Goal: Navigation & Orientation: Understand site structure

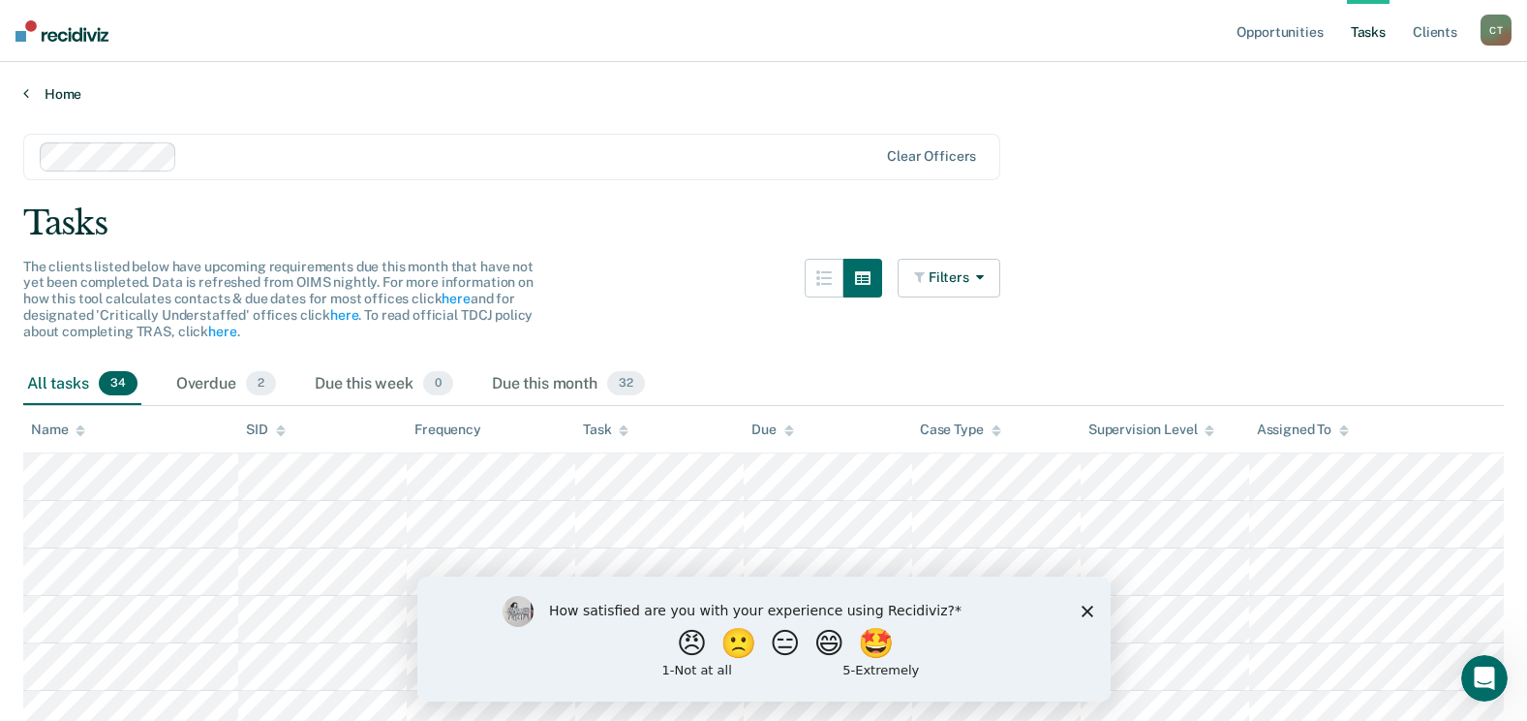
click at [59, 96] on link "Home" at bounding box center [763, 93] width 1481 height 17
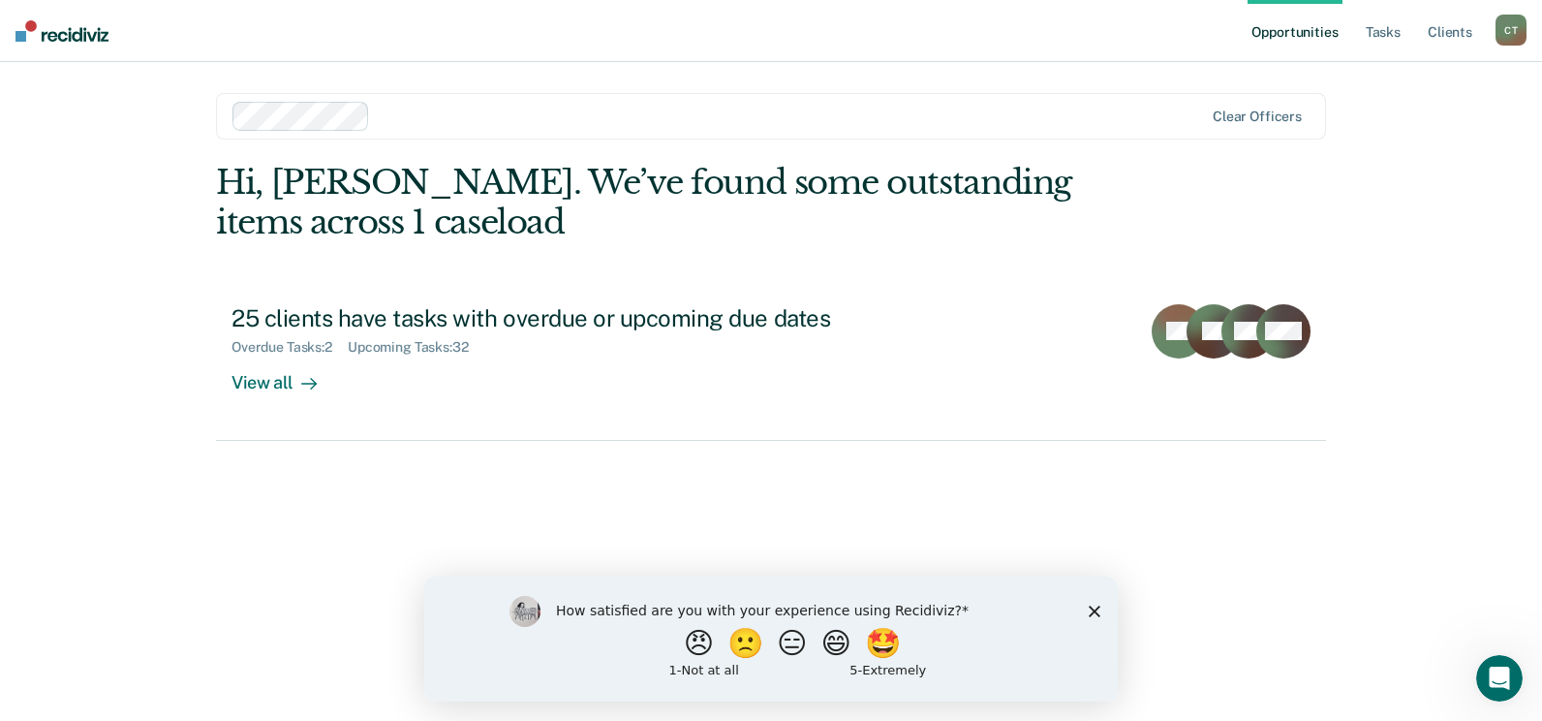
click at [1097, 609] on icon "Close survey" at bounding box center [1095, 610] width 12 height 12
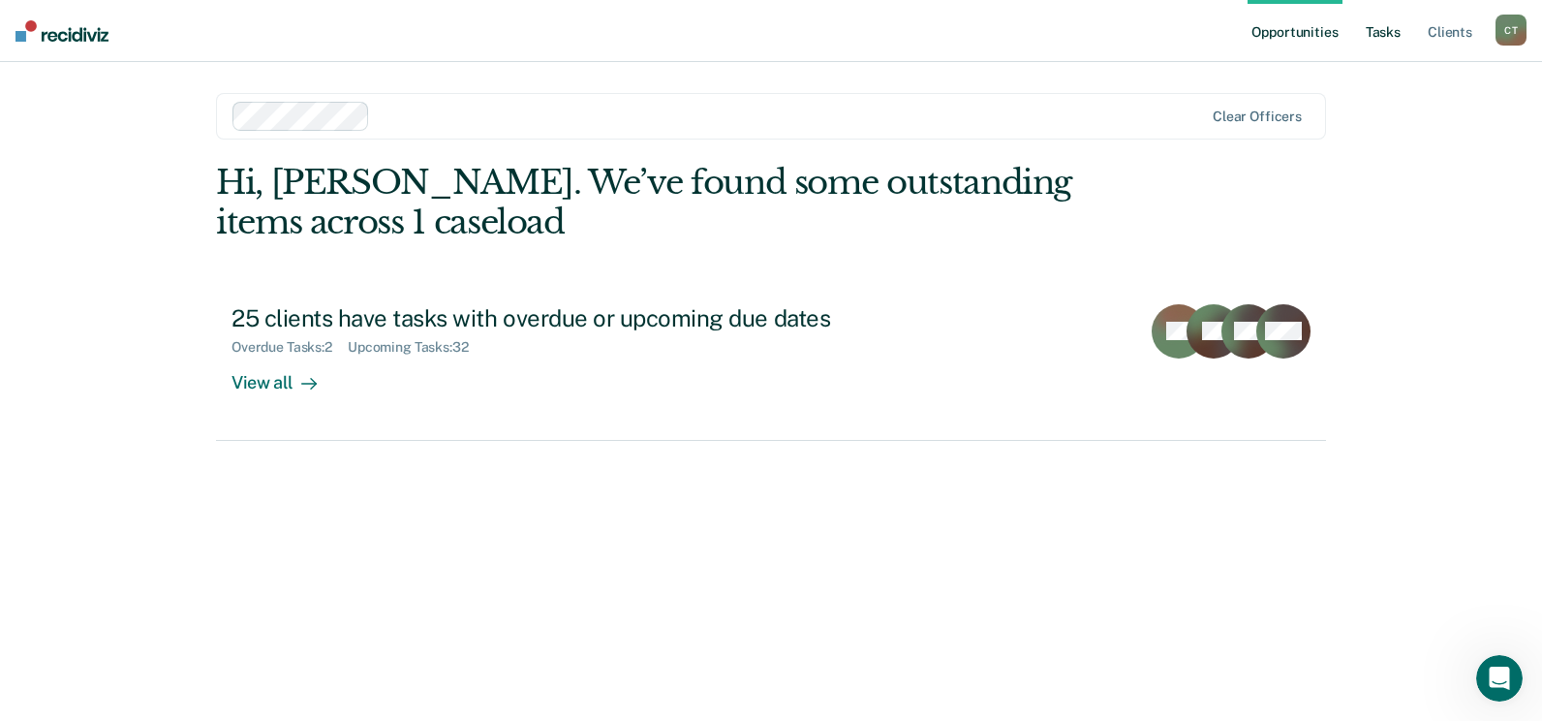
click at [1393, 33] on link "Tasks" at bounding box center [1383, 31] width 43 height 62
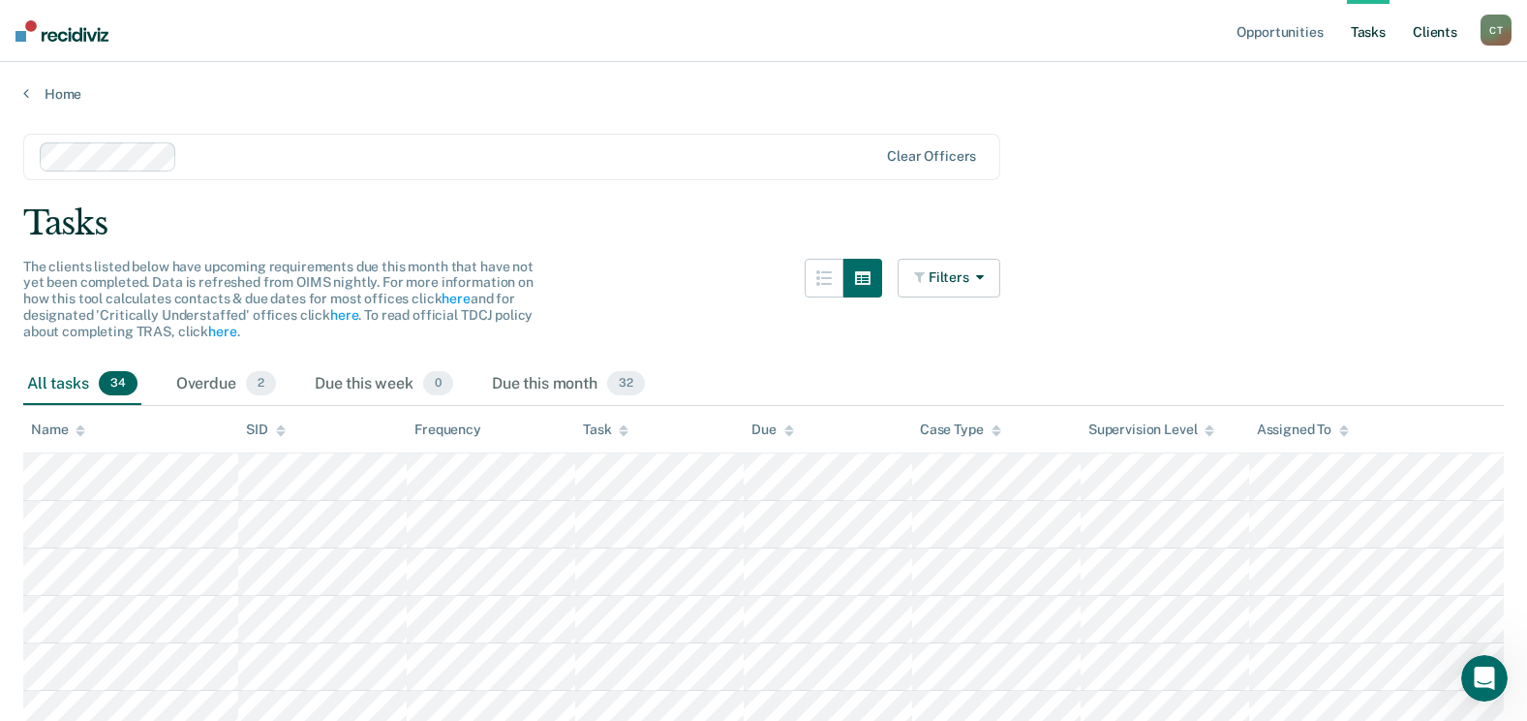
click at [1428, 34] on link "Client s" at bounding box center [1435, 31] width 52 height 62
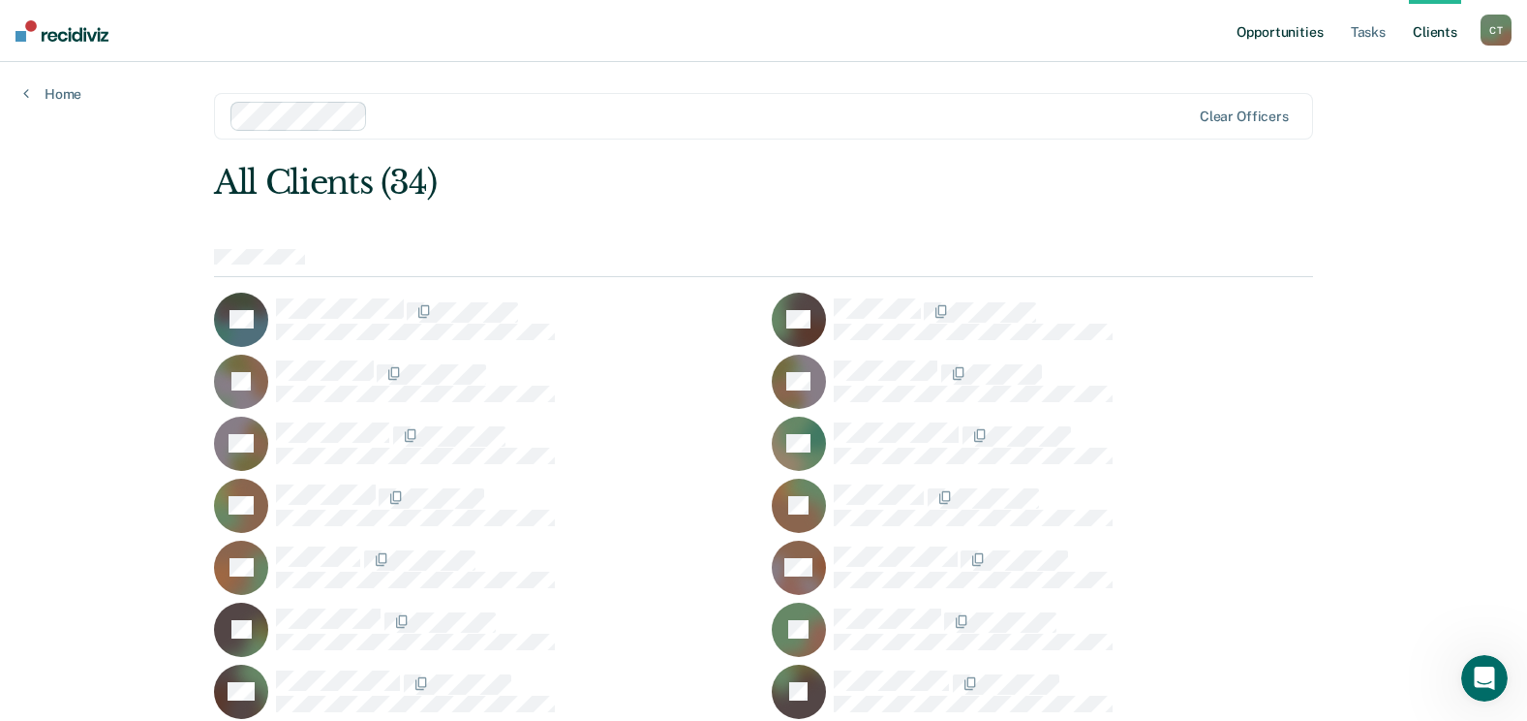
click at [1283, 31] on link "Opportunities" at bounding box center [1280, 31] width 94 height 62
